Goal: Information Seeking & Learning: Learn about a topic

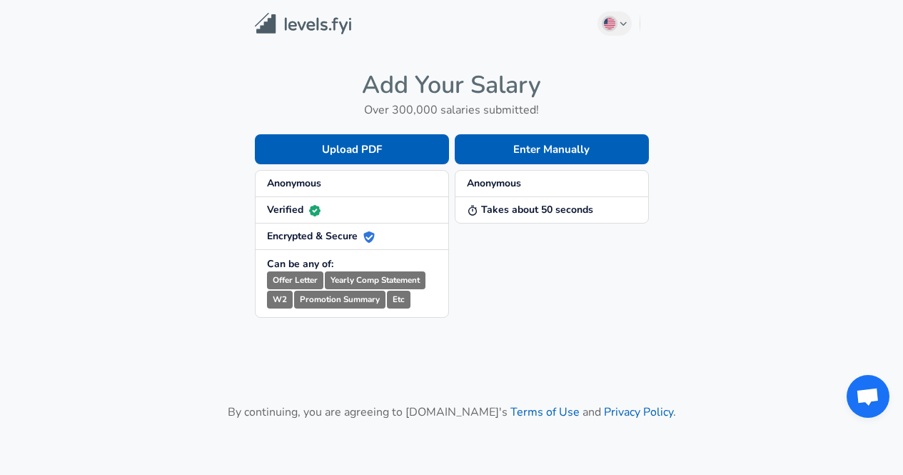
scroll to position [136, 0]
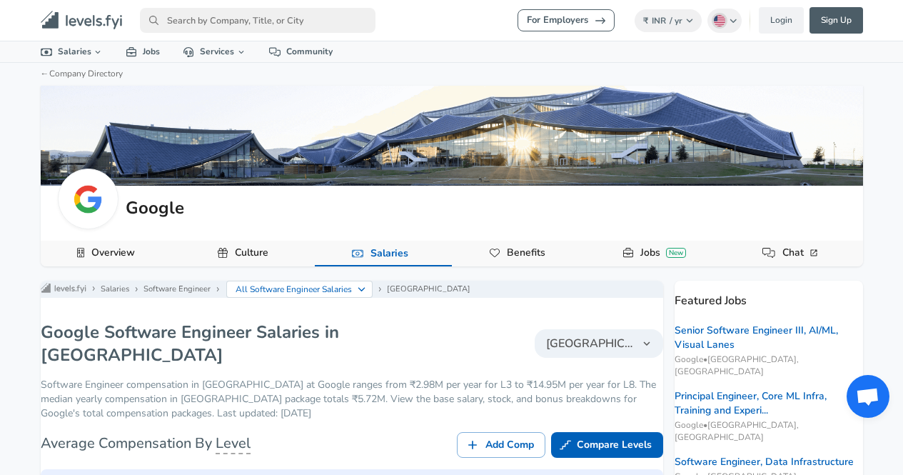
click at [348, 298] on ul "Levels FYI Logo Salaries Software Engineer All Software Engineer Salaries [GEOG…" at bounding box center [352, 288] width 656 height 17
click at [353, 295] on p "All Software Engineer Salaries" at bounding box center [293, 289] width 117 height 13
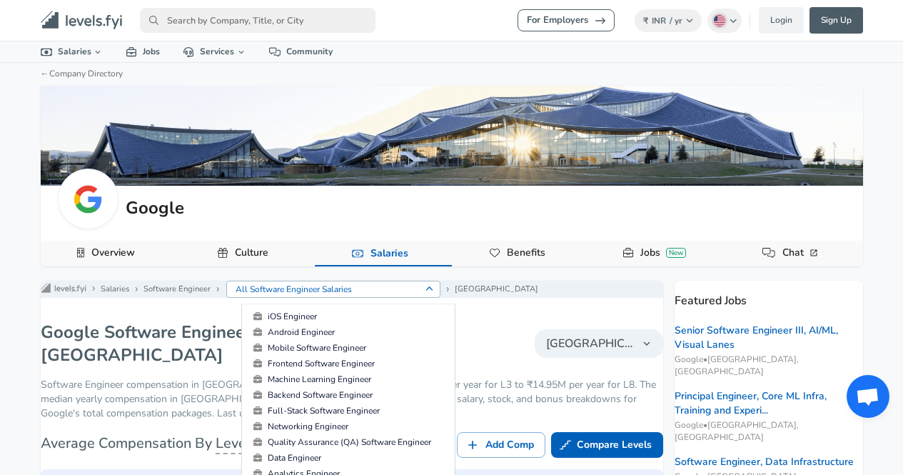
scroll to position [166, 0]
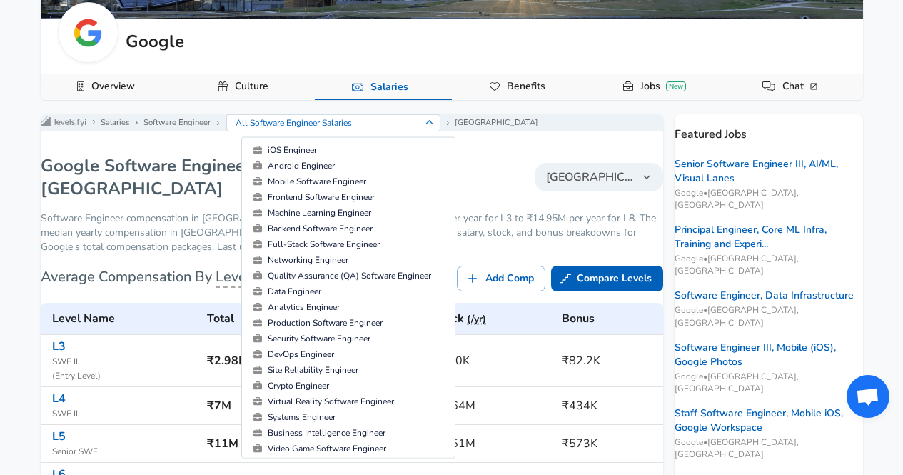
click at [485, 180] on div "Google Software Engineer Salaries in [GEOGRAPHIC_DATA] [GEOGRAPHIC_DATA]" at bounding box center [352, 177] width 622 height 46
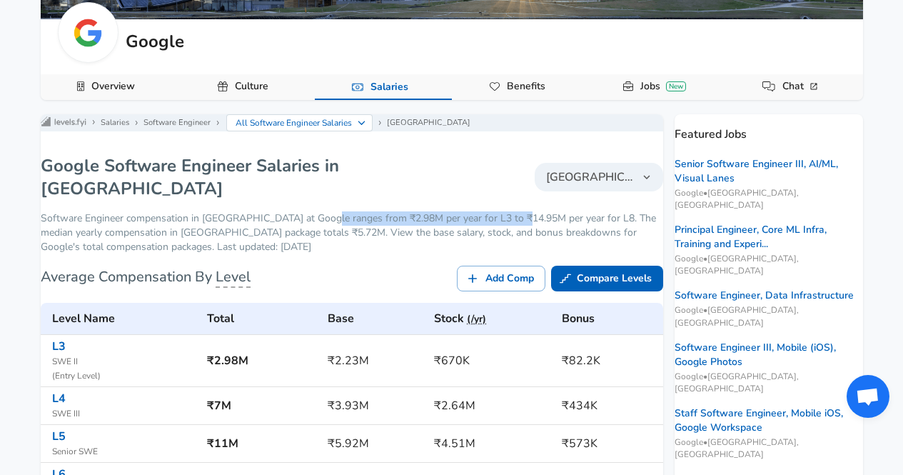
drag, startPoint x: 328, startPoint y: 206, endPoint x: 529, endPoint y: 213, distance: 201.4
click at [529, 213] on p "Software Engineer compensation in [GEOGRAPHIC_DATA] at Google ranges from ₹2.98…" at bounding box center [352, 232] width 622 height 43
click at [300, 224] on p "Software Engineer compensation in [GEOGRAPHIC_DATA] at Google ranges from ₹2.98…" at bounding box center [352, 232] width 622 height 43
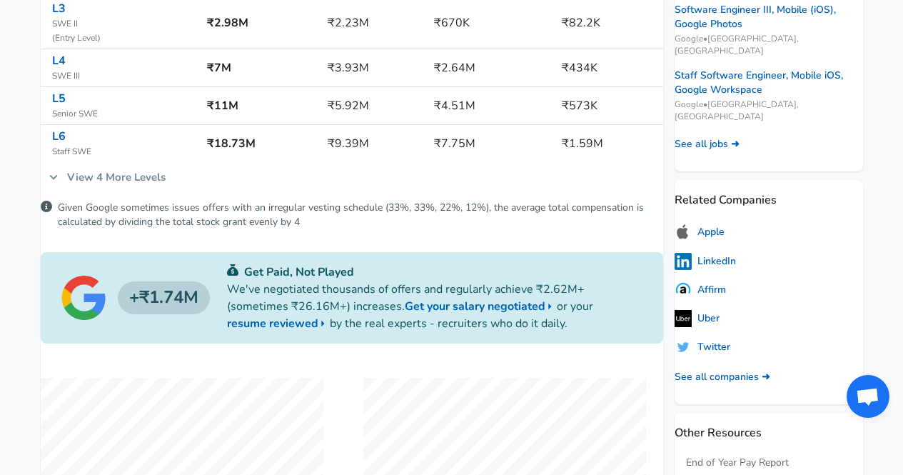
scroll to position [500, 0]
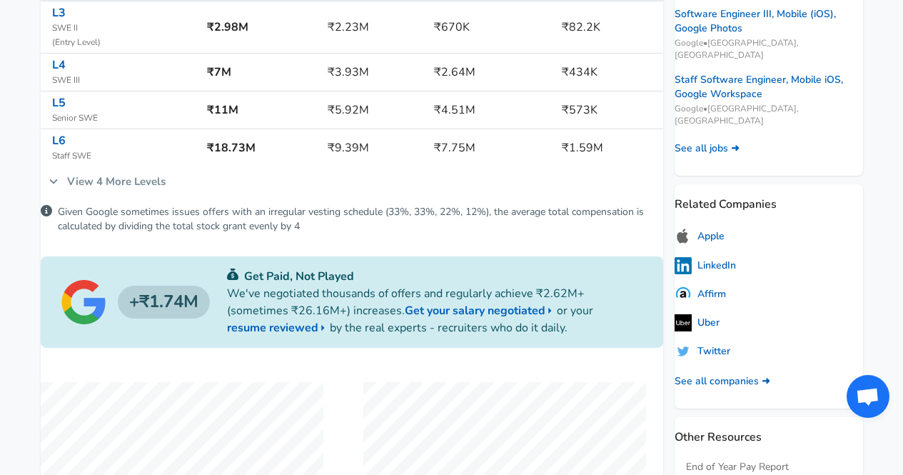
click at [152, 178] on link "View 4 More Levels" at bounding box center [107, 181] width 133 height 30
